Goal: Transaction & Acquisition: Purchase product/service

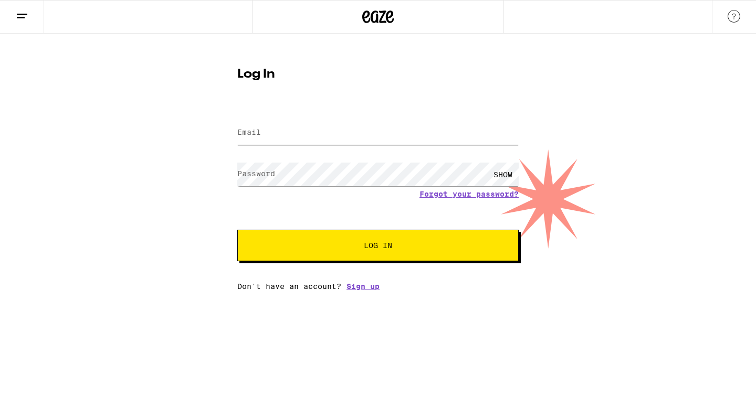
type input "[EMAIL_ADDRESS][DOMAIN_NAME]"
click at [356, 242] on button "Log In" at bounding box center [377, 245] width 281 height 31
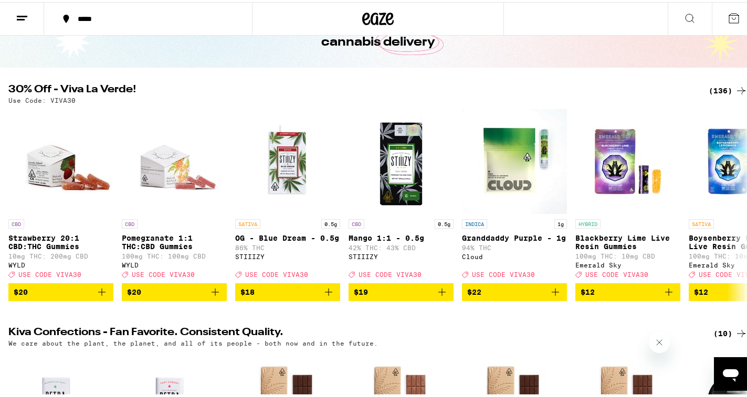
scroll to position [52, 0]
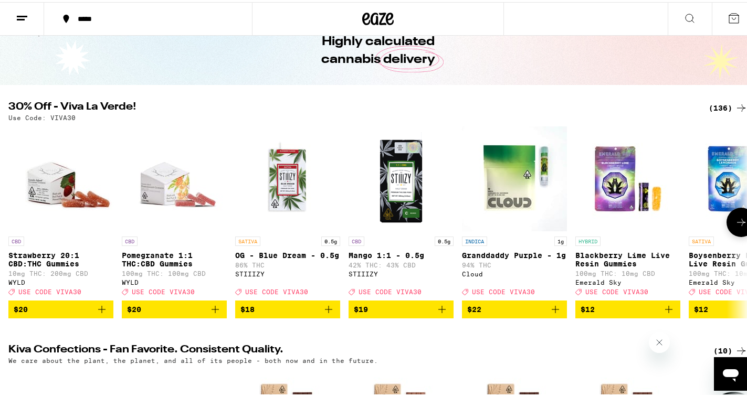
click at [737, 224] on icon at bounding box center [741, 220] width 13 height 13
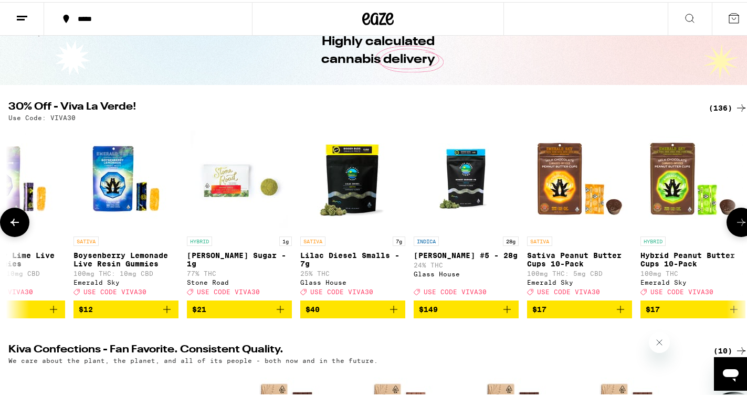
scroll to position [0, 616]
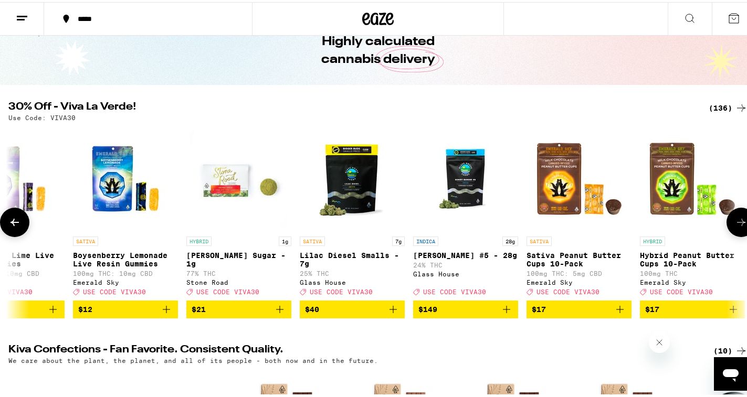
click at [737, 224] on icon at bounding box center [741, 220] width 13 height 13
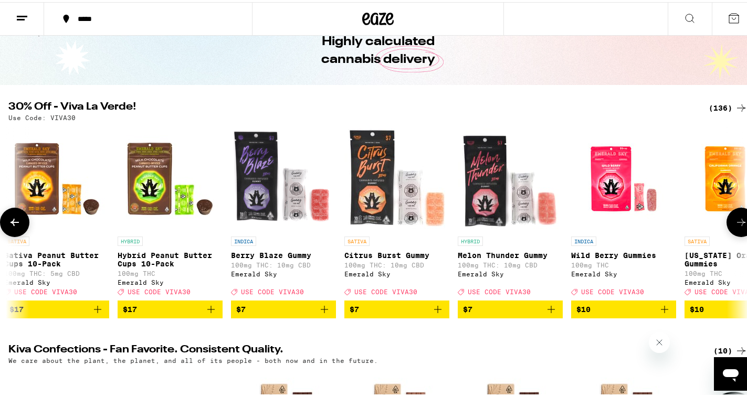
scroll to position [0, 1231]
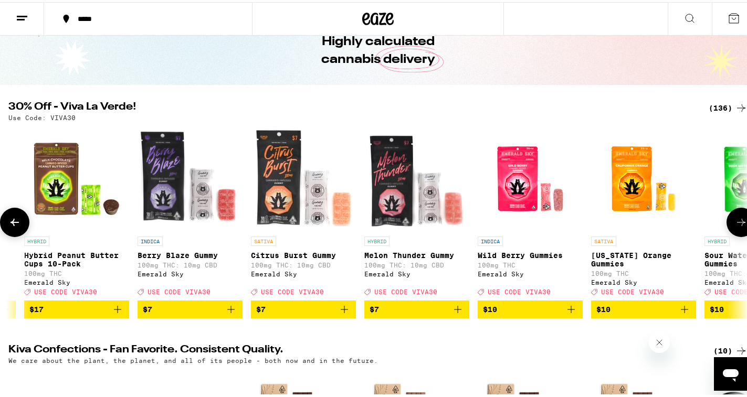
click at [393, 185] on img "Open page for Melon Thunder Gummy from Emerald Sky" at bounding box center [416, 176] width 105 height 105
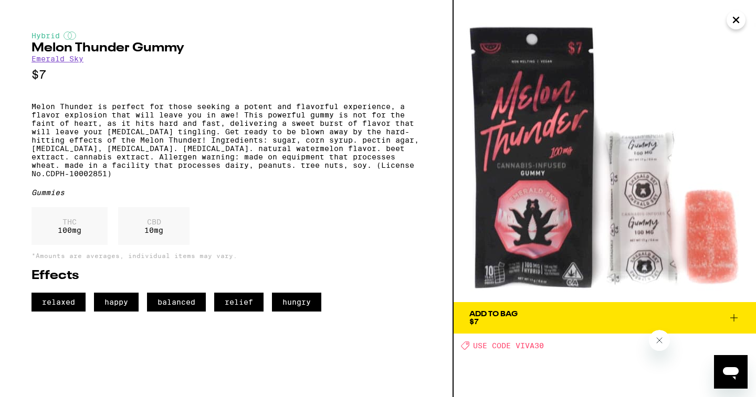
click at [732, 23] on icon "Close" at bounding box center [736, 20] width 13 height 16
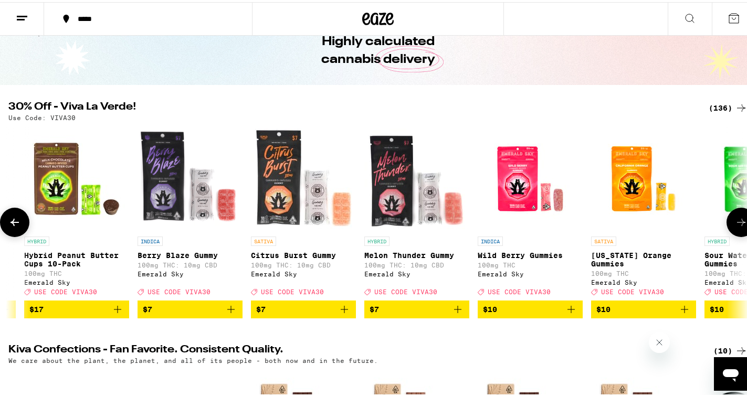
click at [727, 232] on button at bounding box center [740, 220] width 29 height 29
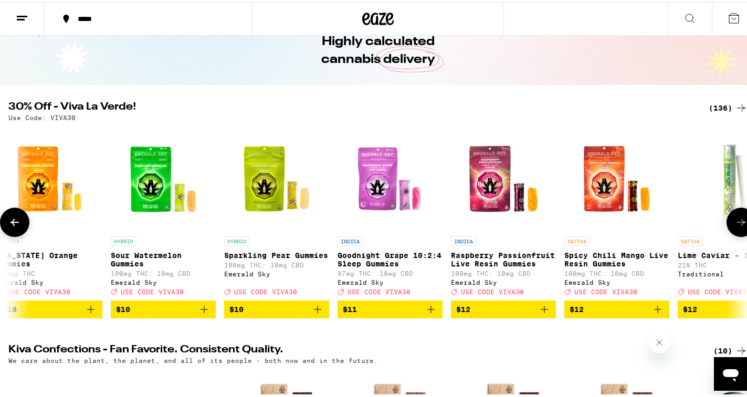
scroll to position [0, 1847]
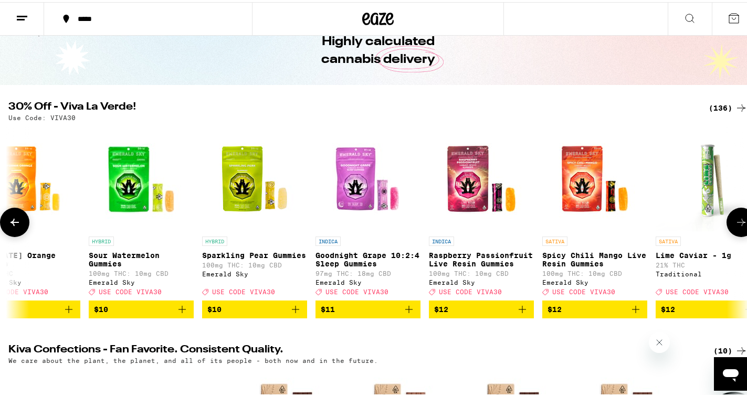
click at [727, 232] on button at bounding box center [740, 220] width 29 height 29
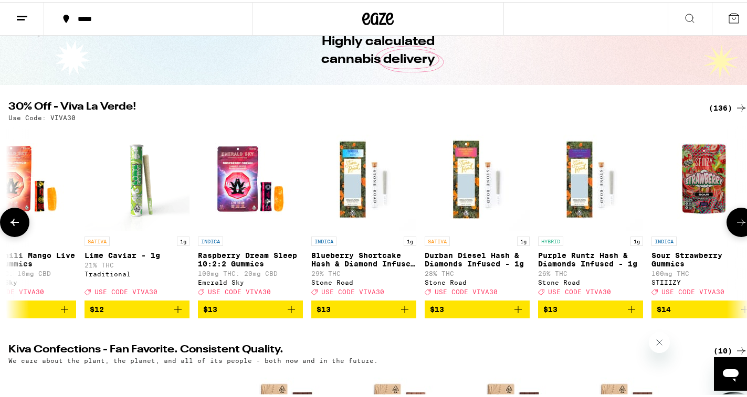
scroll to position [0, 2463]
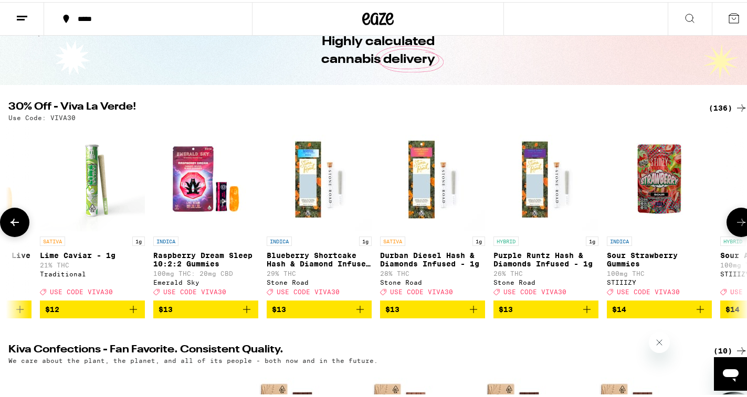
click at [727, 232] on button at bounding box center [740, 220] width 29 height 29
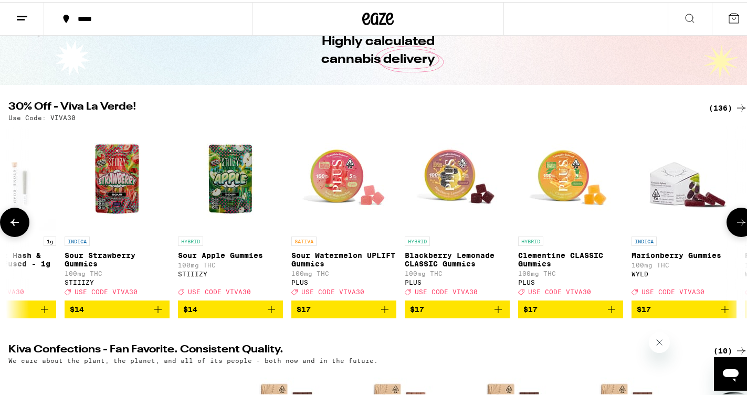
scroll to position [0, 3078]
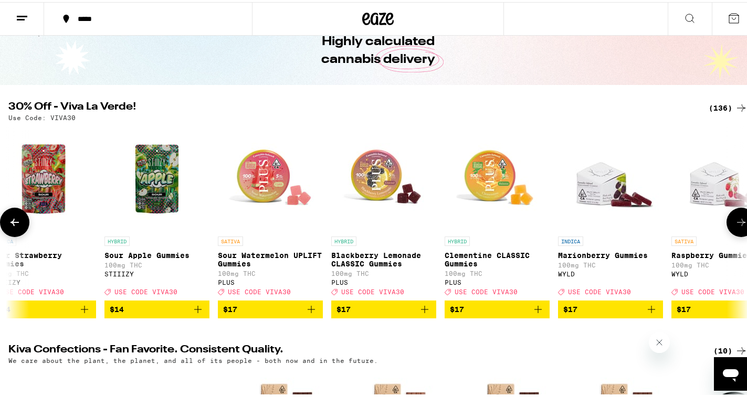
click at [727, 232] on button at bounding box center [740, 220] width 29 height 29
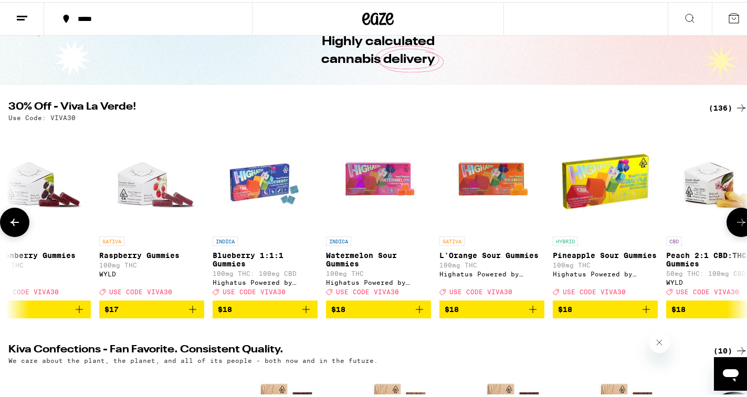
scroll to position [0, 3694]
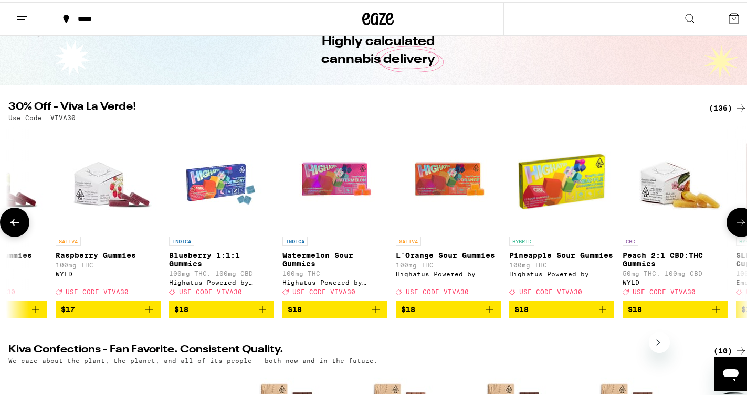
click at [727, 232] on button at bounding box center [740, 220] width 29 height 29
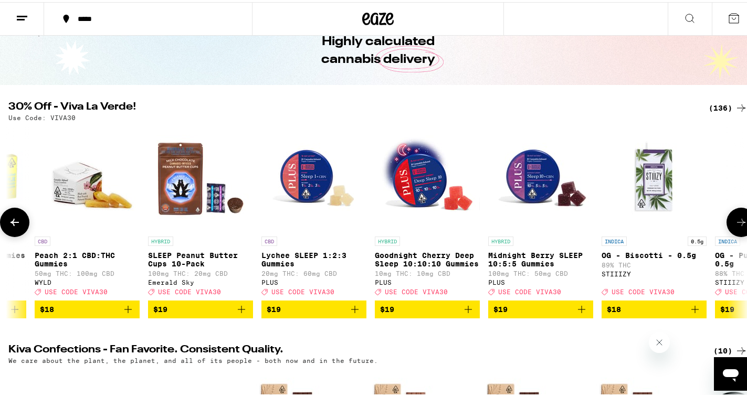
scroll to position [0, 4310]
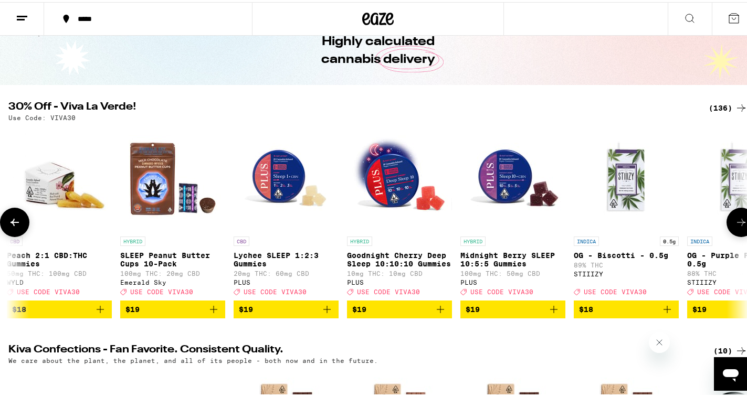
click at [727, 232] on button at bounding box center [740, 220] width 29 height 29
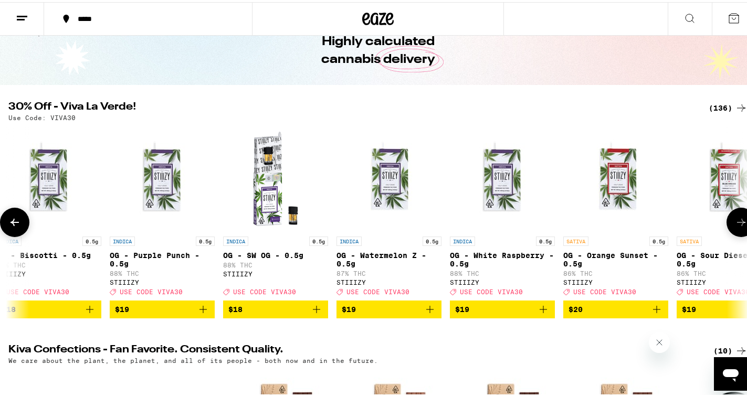
scroll to position [0, 4925]
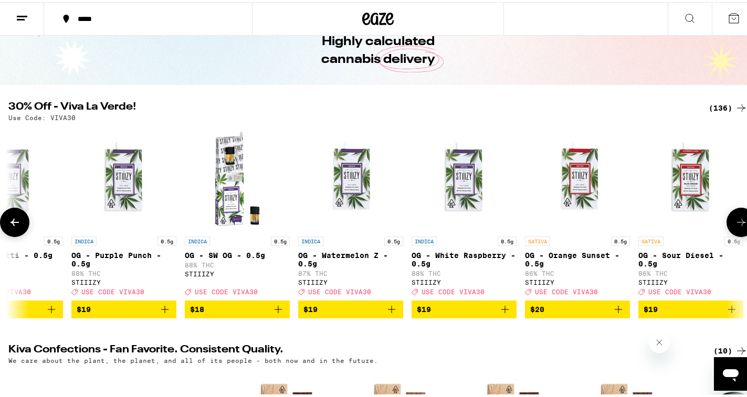
click at [727, 232] on button at bounding box center [740, 220] width 29 height 29
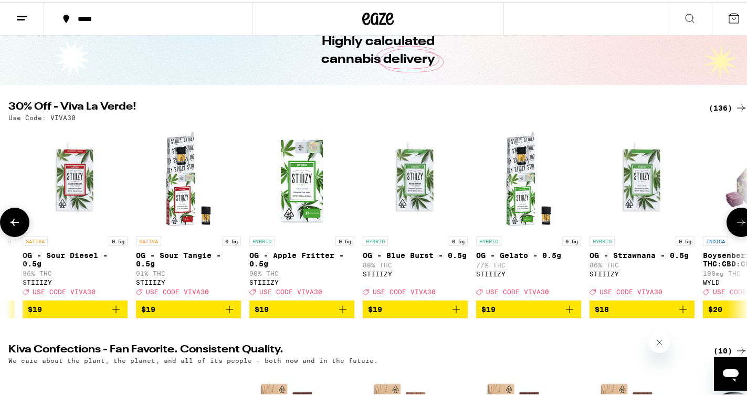
click at [727, 232] on button at bounding box center [740, 220] width 29 height 29
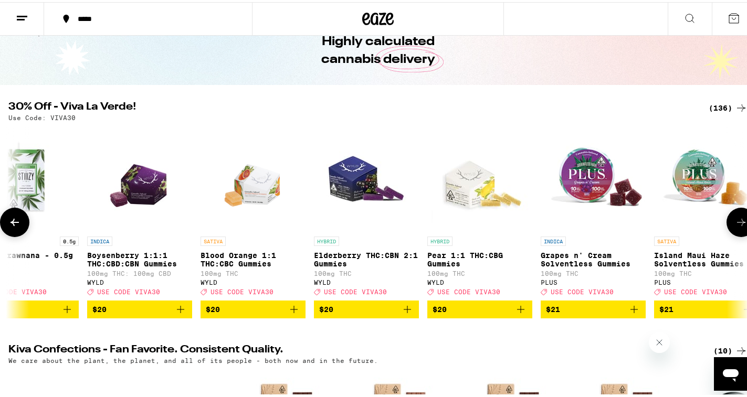
click at [727, 232] on button at bounding box center [740, 220] width 29 height 29
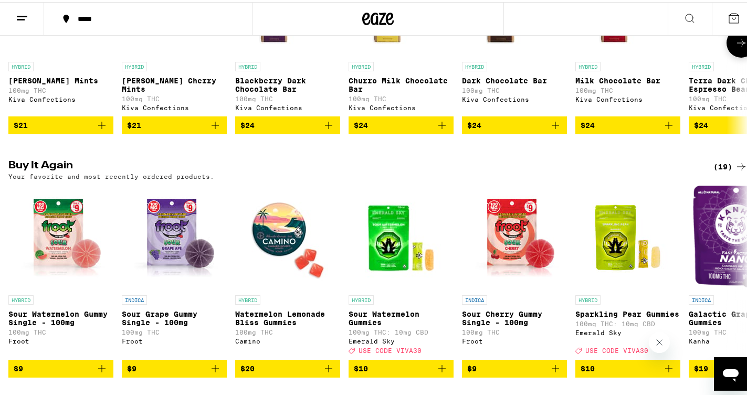
scroll to position [525, 0]
